Goal: Information Seeking & Learning: Learn about a topic

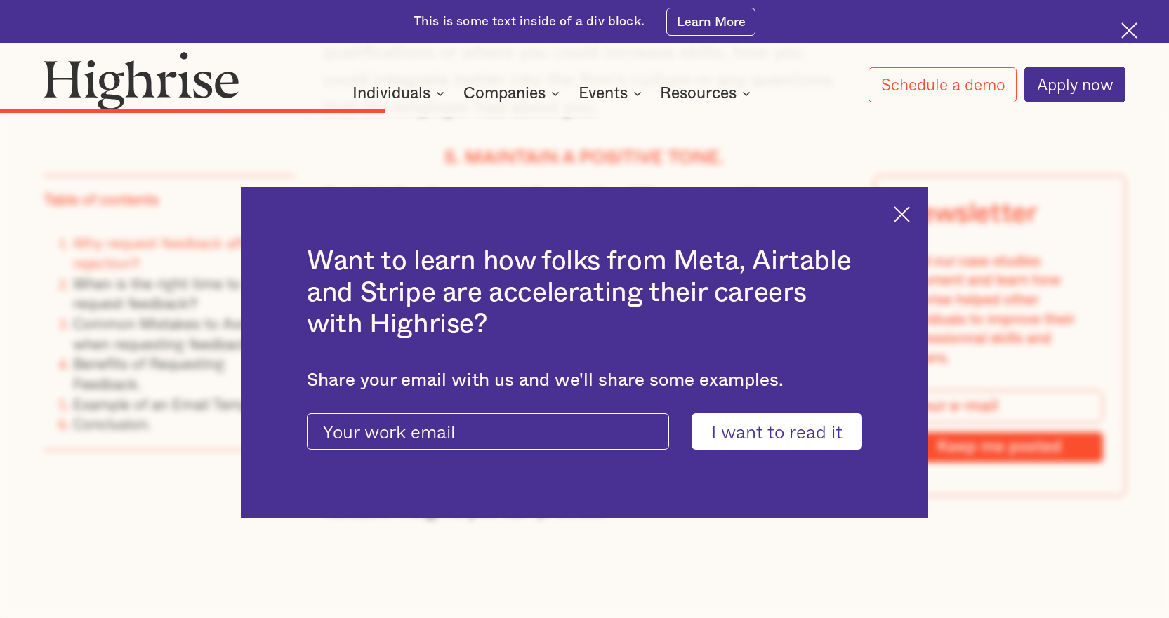
scroll to position [3790, 0]
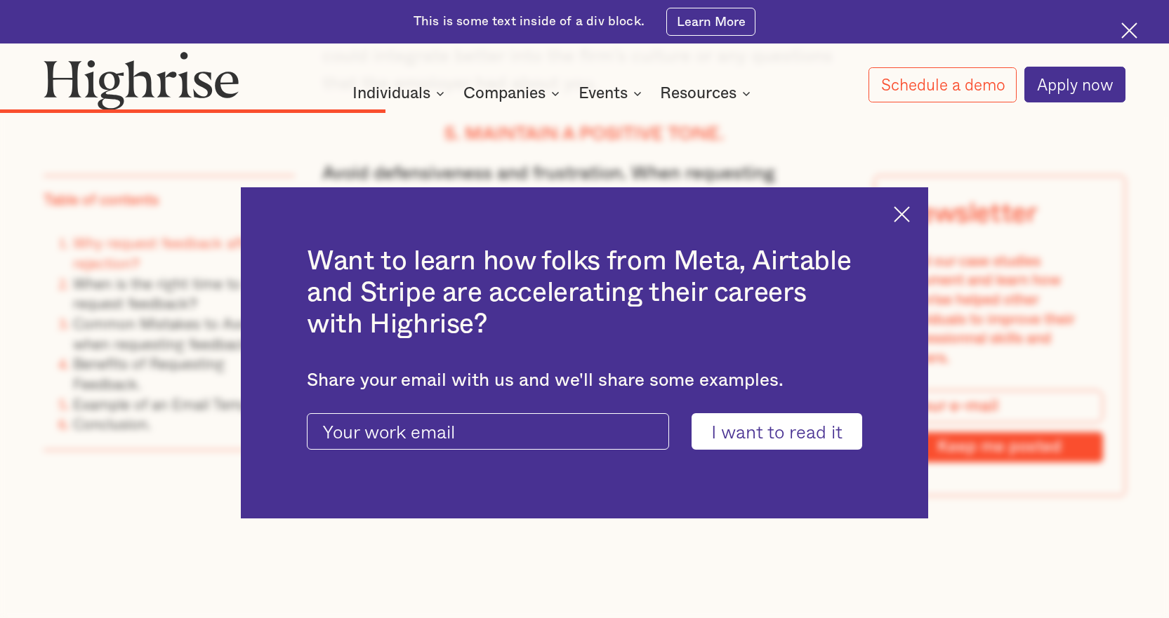
click at [909, 210] on img at bounding box center [902, 214] width 16 height 16
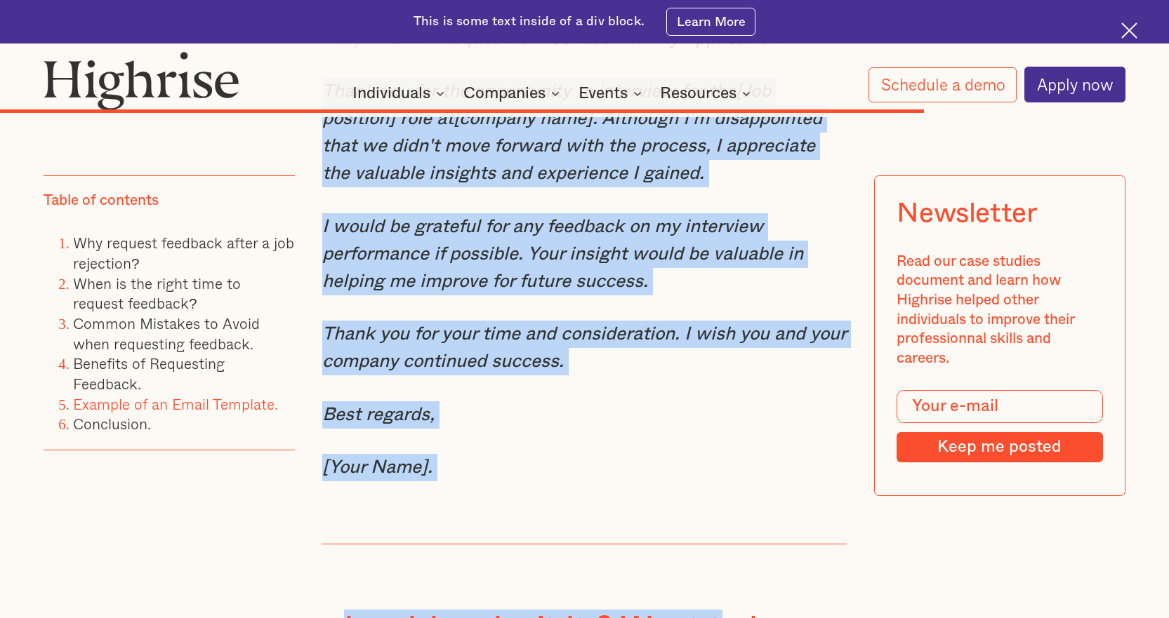
scroll to position [8501, 0]
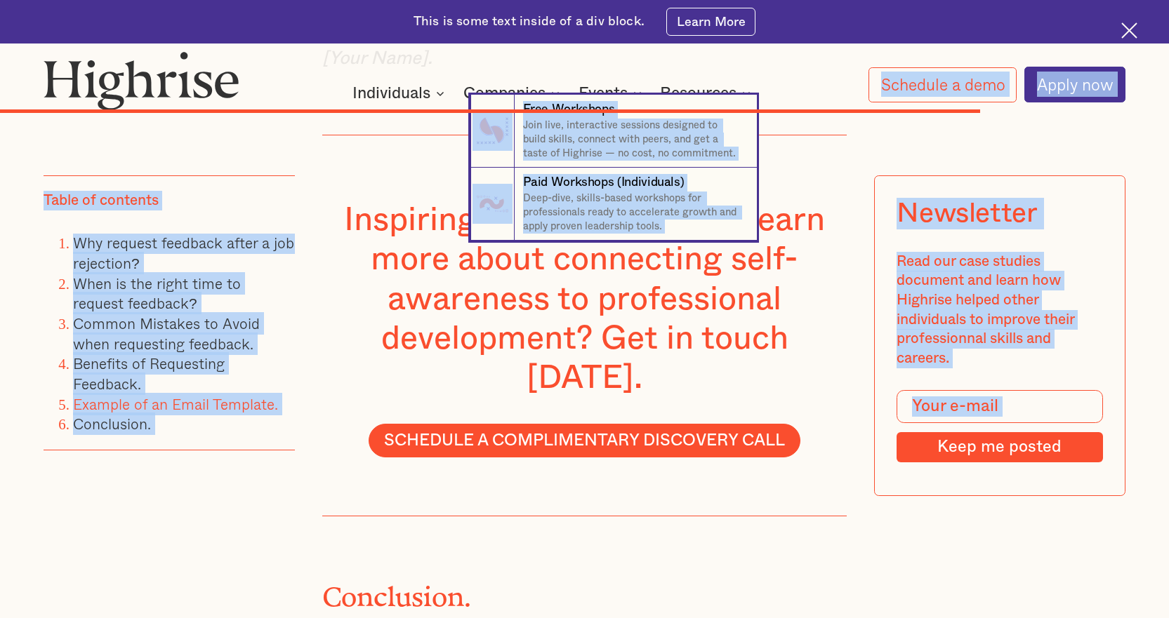
drag, startPoint x: 324, startPoint y: 308, endPoint x: 425, endPoint y: 130, distance: 204.9
click at [425, 133] on nav "7 Free Workshops Join live, interactive sessions designed to build skills, conn…" at bounding box center [584, 168] width 1169 height 146
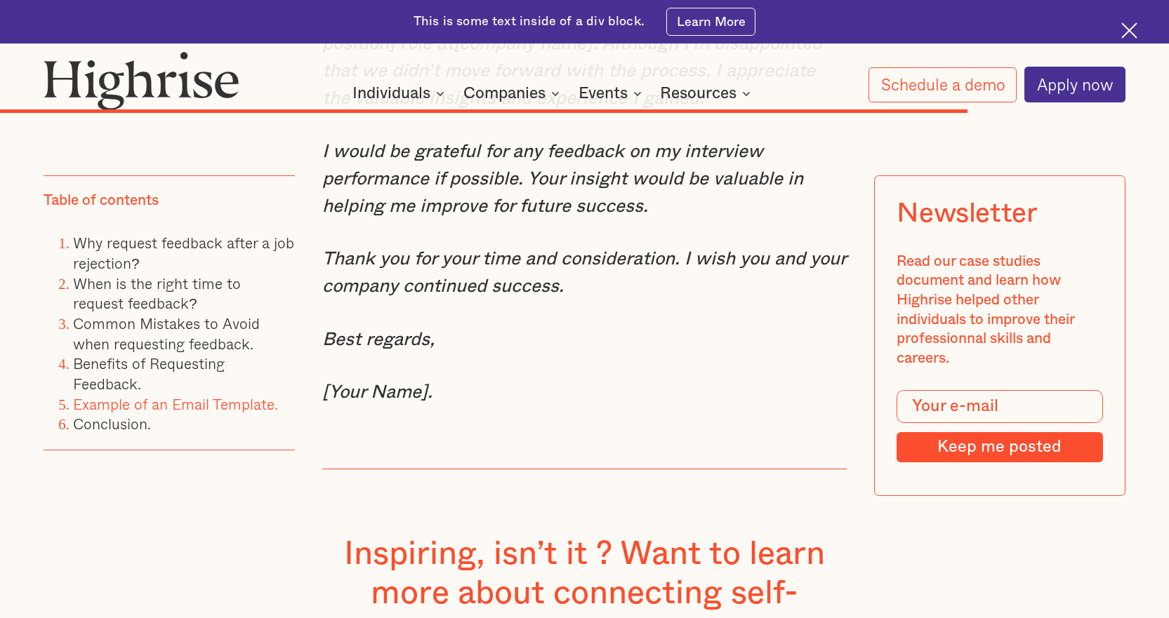
scroll to position [8080, 0]
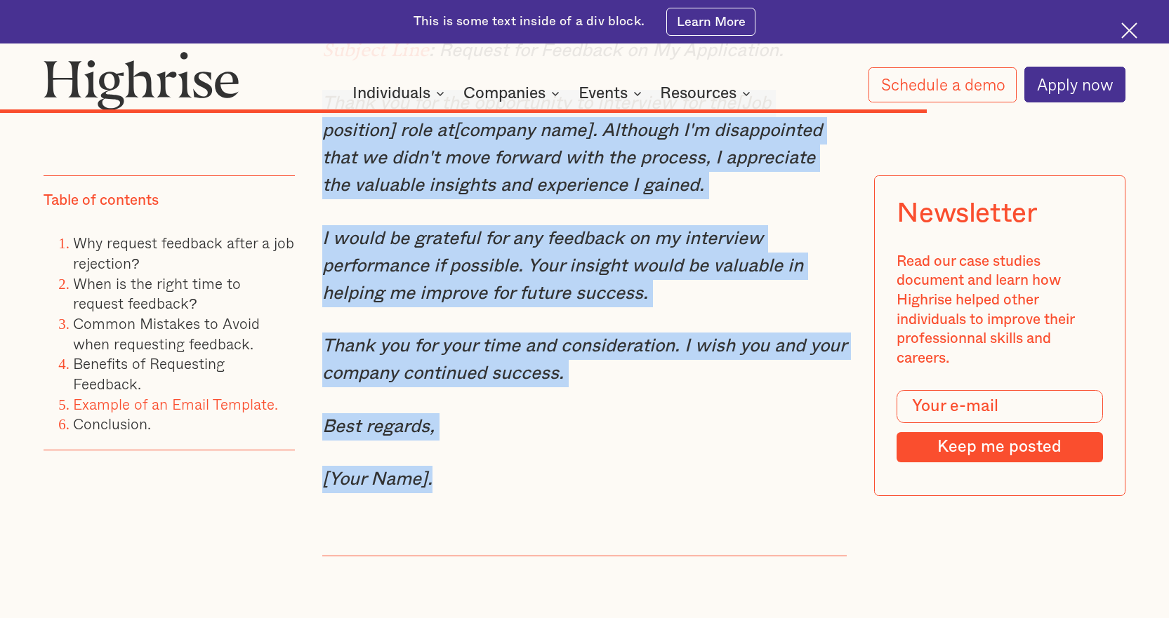
drag, startPoint x: 309, startPoint y: 160, endPoint x: 449, endPoint y: 531, distance: 397.0
copy div "Thank you for the opportunity to interview for the[Job position] role at[compan…"
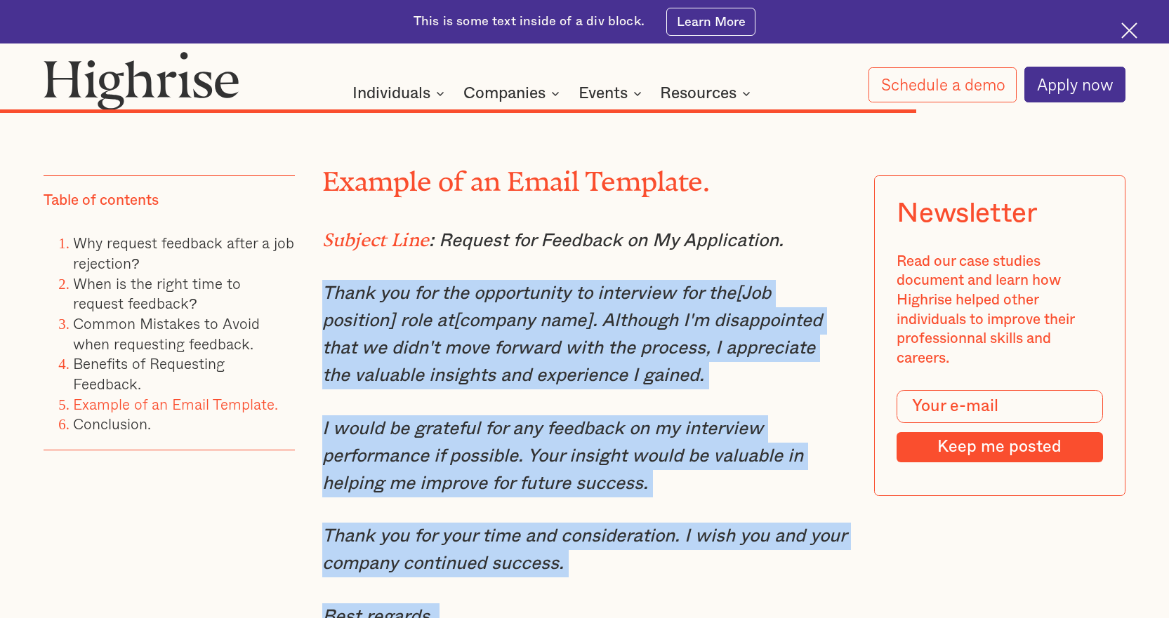
scroll to position [7869, 0]
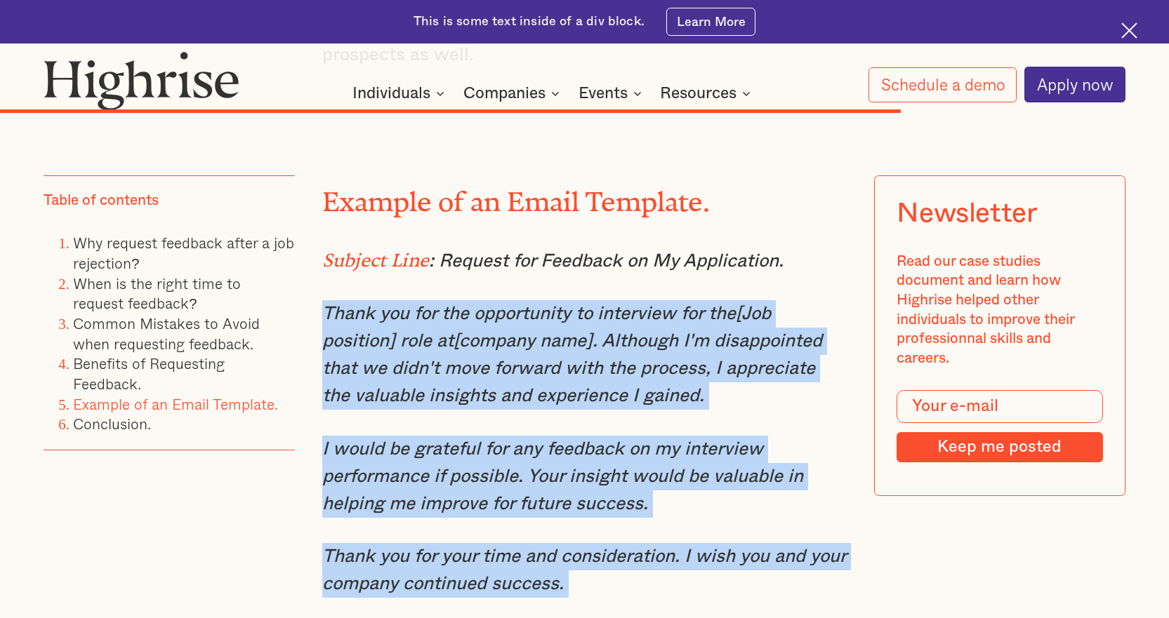
click at [494, 371] on em "Thank you for the opportunity to interview for the[Job position] role at[compan…" at bounding box center [572, 355] width 500 height 100
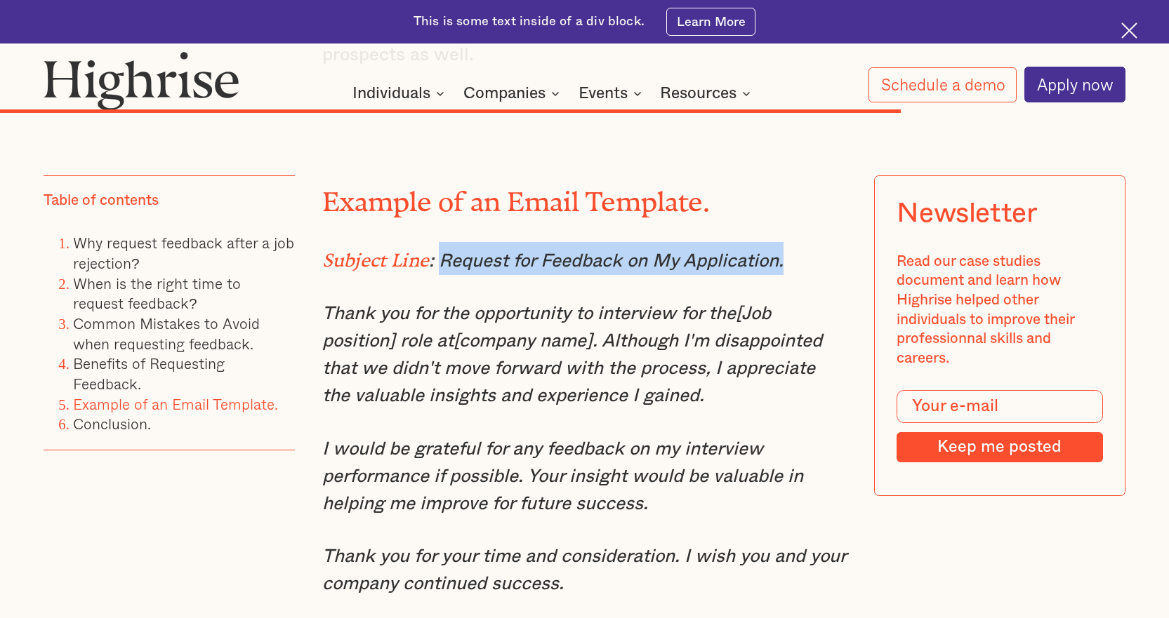
drag, startPoint x: 565, startPoint y: 321, endPoint x: 782, endPoint y: 324, distance: 216.9
click at [782, 270] on em ": Request for Feedback on My Application." at bounding box center [606, 261] width 354 height 18
copy em "Request for Feedback on My Application."
